Goal: Find specific page/section: Find specific page/section

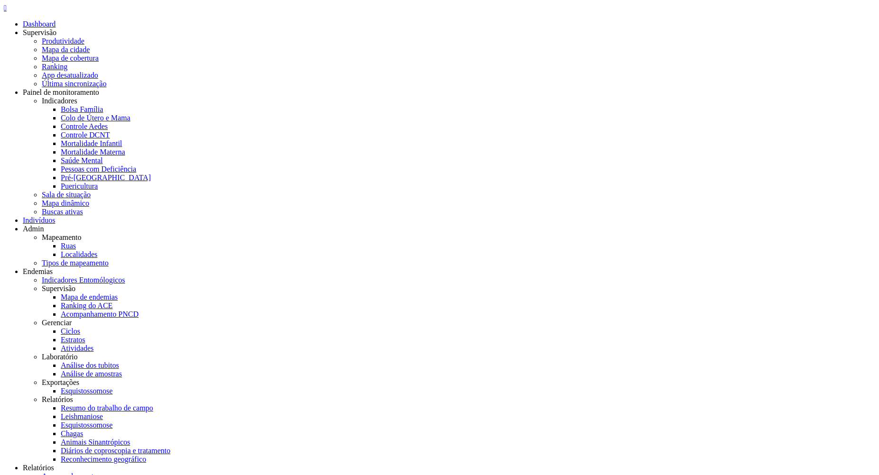
drag, startPoint x: 99, startPoint y: 87, endPoint x: 125, endPoint y: 88, distance: 26.1
